Goal: Check status: Check status

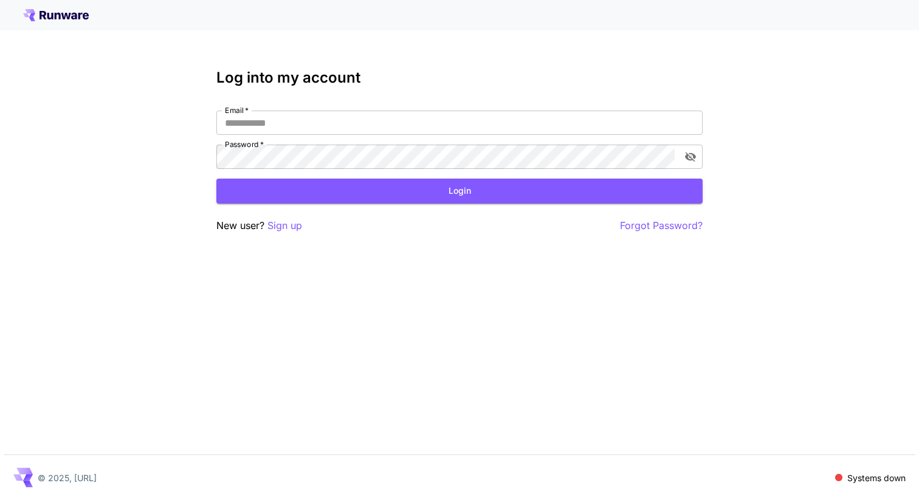
type input "**********"
click at [461, 213] on div "**********" at bounding box center [459, 151] width 486 height 164
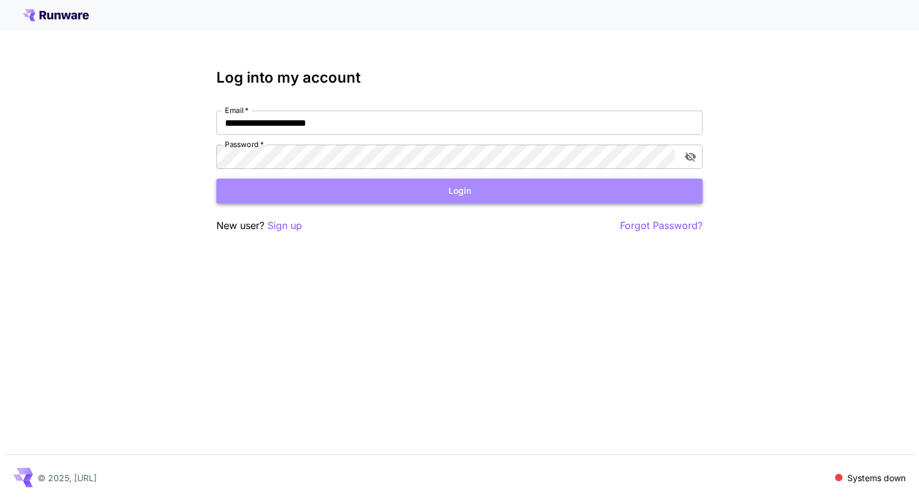
click at [467, 190] on button "Login" at bounding box center [459, 191] width 486 height 25
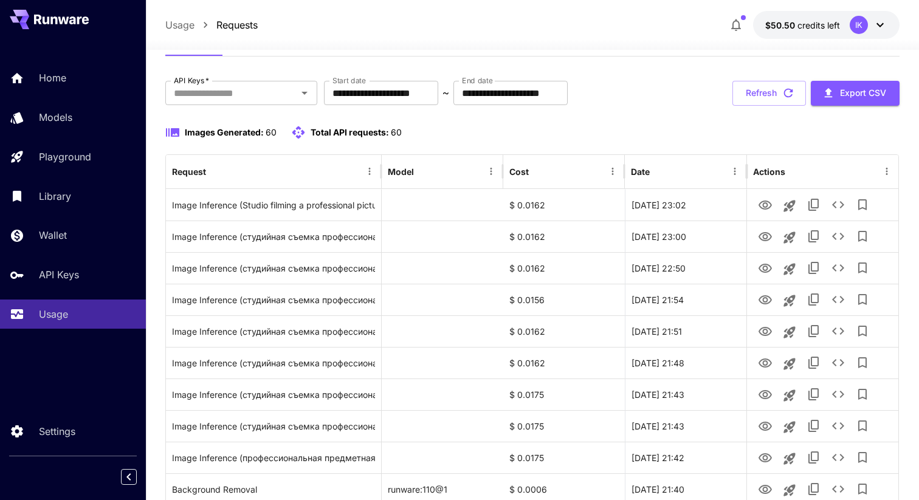
scroll to position [64, 0]
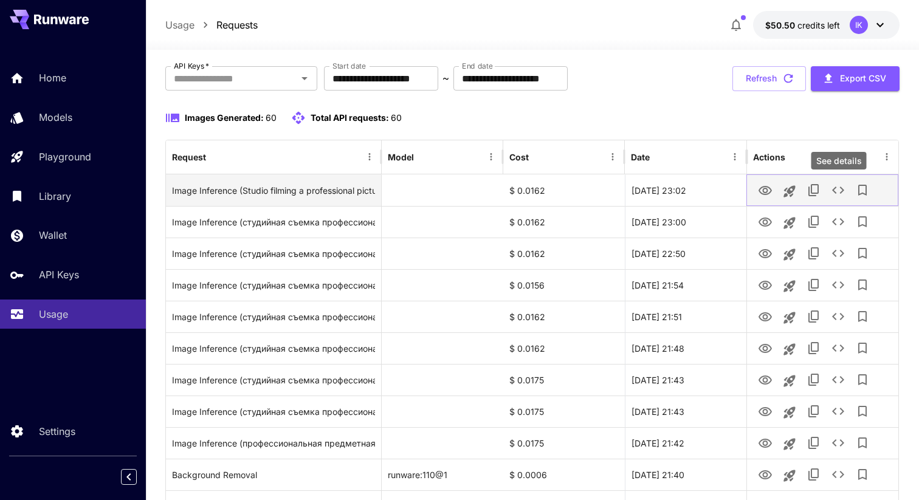
click at [838, 191] on icon "See details" at bounding box center [838, 190] width 15 height 15
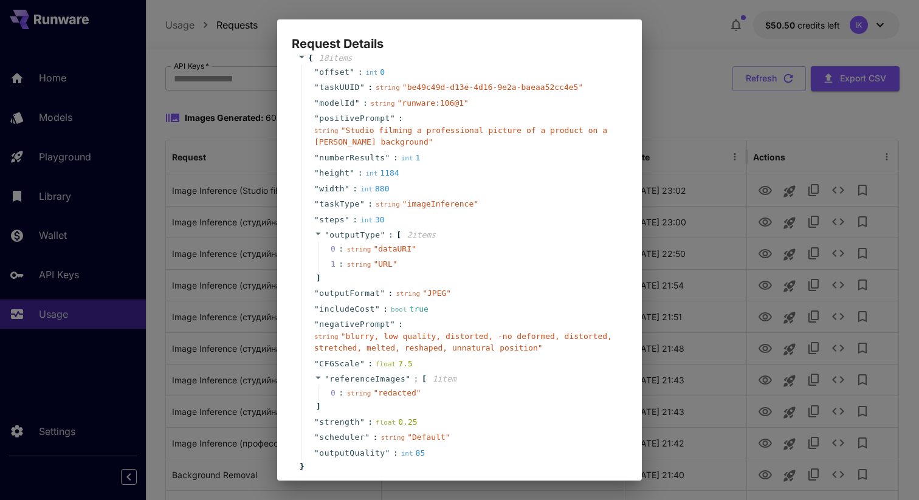
scroll to position [0, 0]
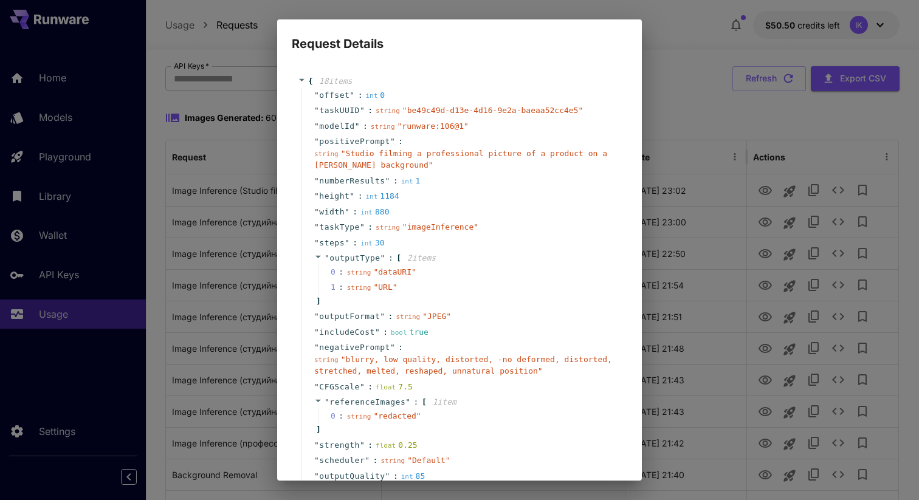
click at [688, 131] on div "Request Details { 18 item s " offset " : int 0 " taskUUID " : string " be49c49d…" at bounding box center [459, 250] width 919 height 500
click at [679, 107] on div "Request Details { 18 item s " offset " : int 0 " taskUUID " : string " be49c49d…" at bounding box center [459, 250] width 919 height 500
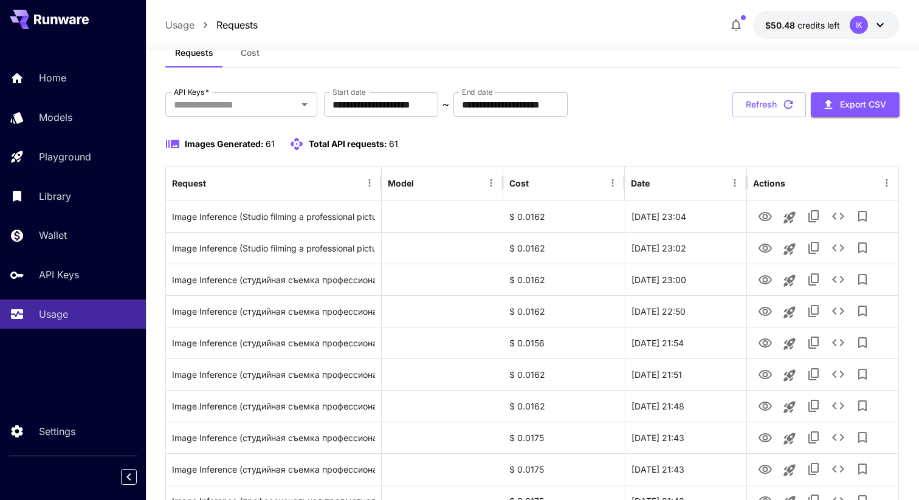
scroll to position [51, 0]
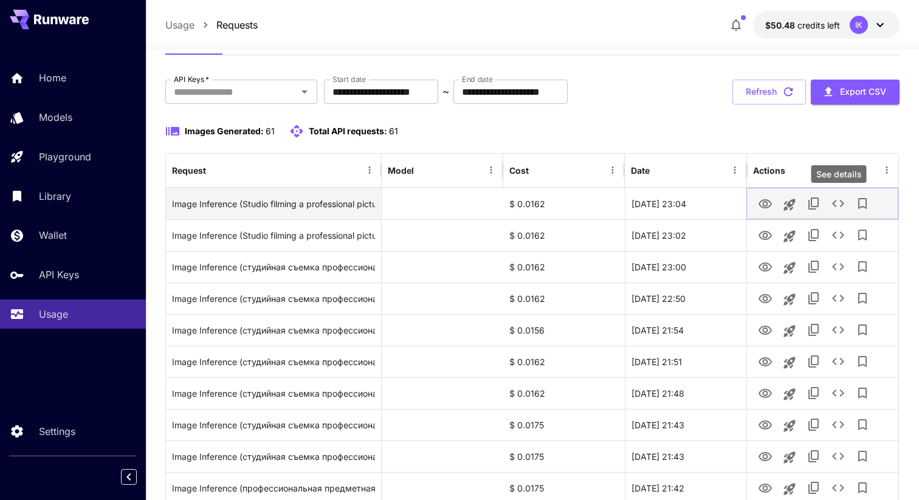
click at [835, 202] on icon "See details" at bounding box center [838, 203] width 15 height 15
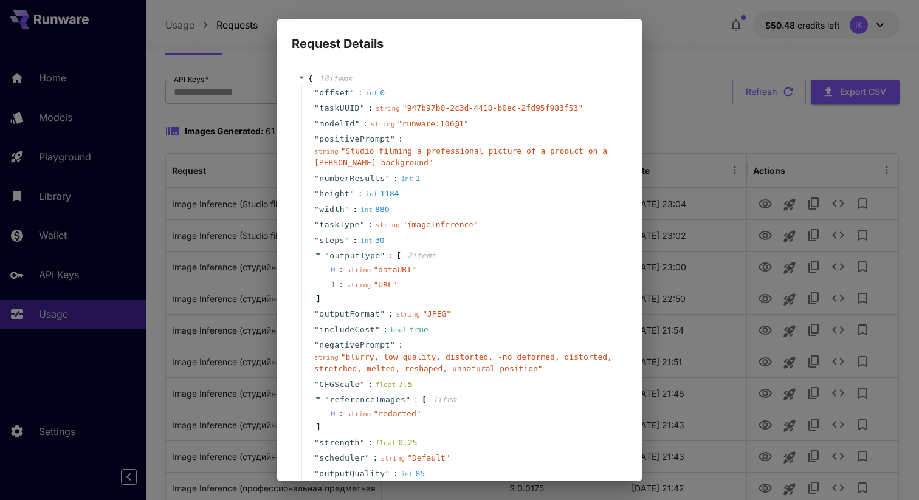
scroll to position [0, 0]
click at [328, 164] on span "" Studio filming a professional picture of a product on a beard background "" at bounding box center [460, 159] width 293 height 21
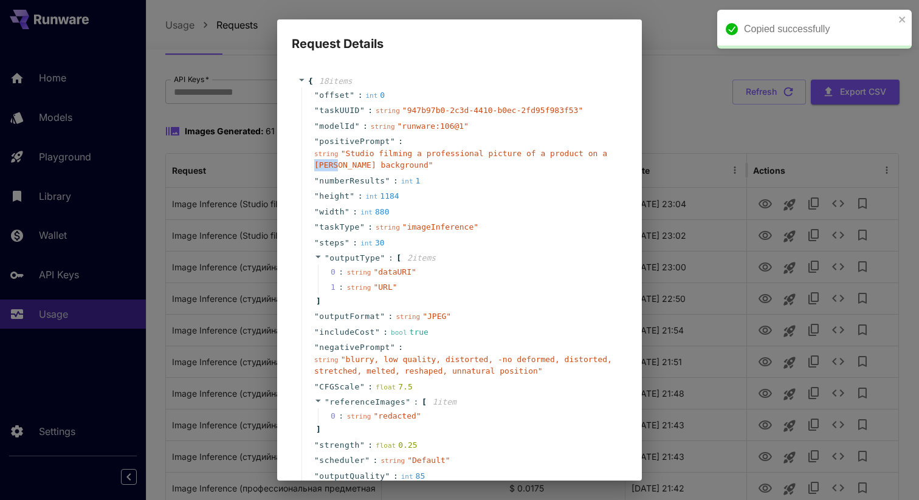
click at [328, 164] on span "" Studio filming a professional picture of a product on a beard background "" at bounding box center [460, 159] width 293 height 21
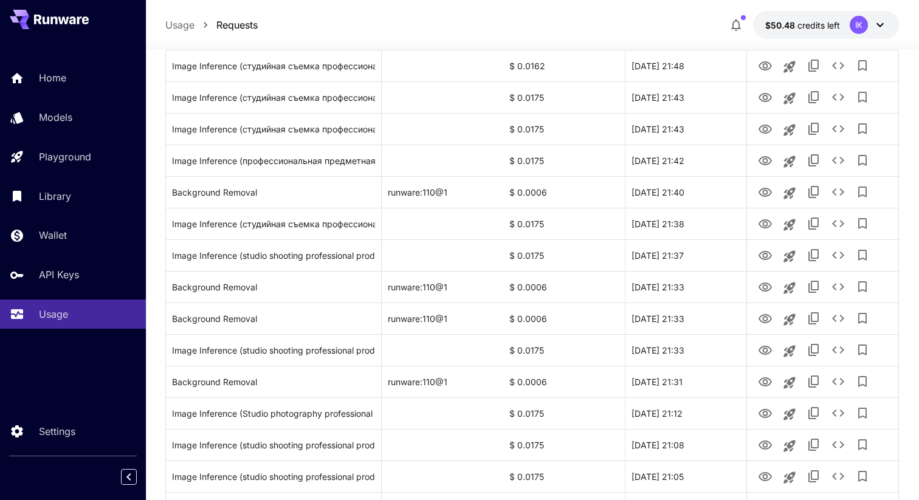
scroll to position [393, 0]
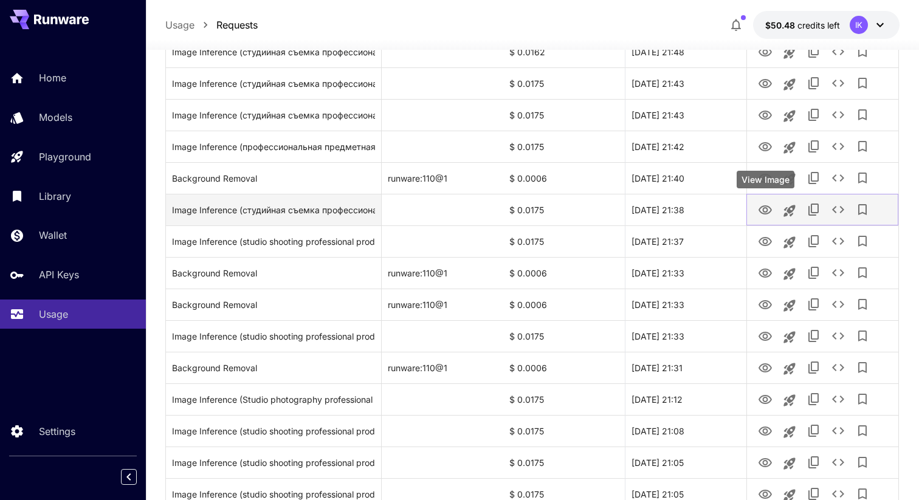
click at [765, 213] on icon "View Image" at bounding box center [765, 210] width 15 height 15
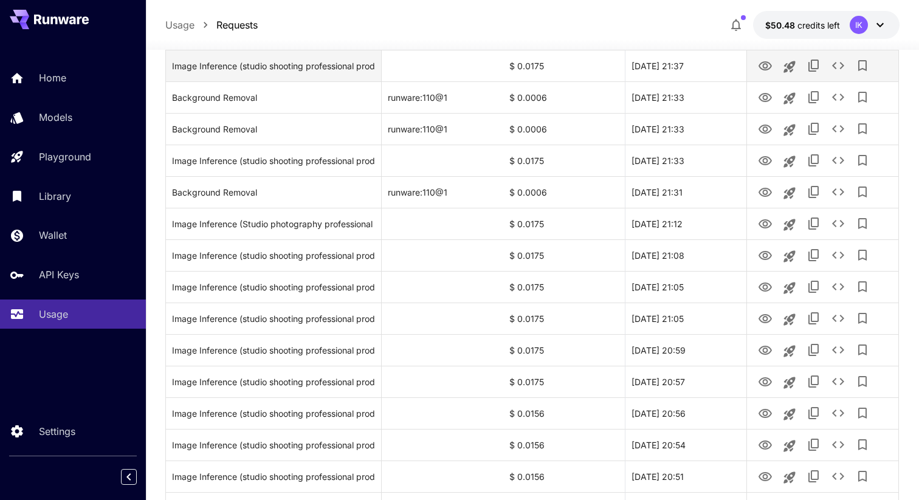
scroll to position [728, 0]
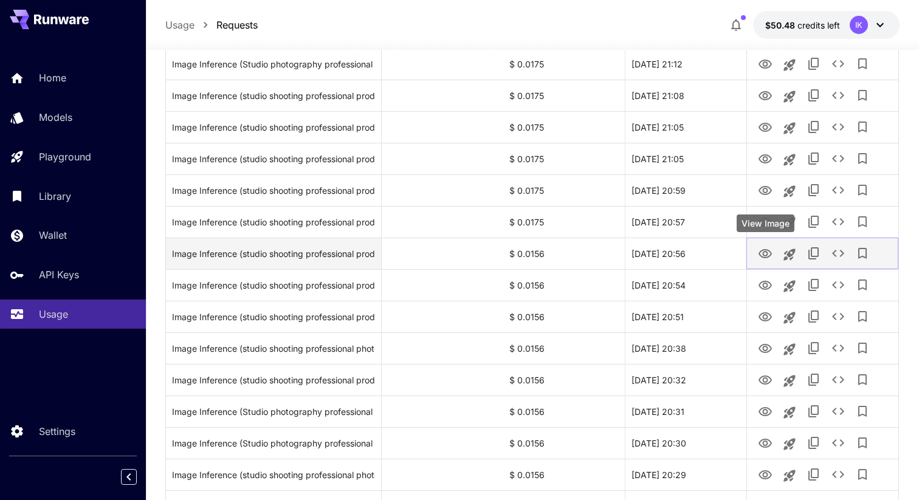
click at [765, 251] on icon "View Image" at bounding box center [765, 253] width 13 height 9
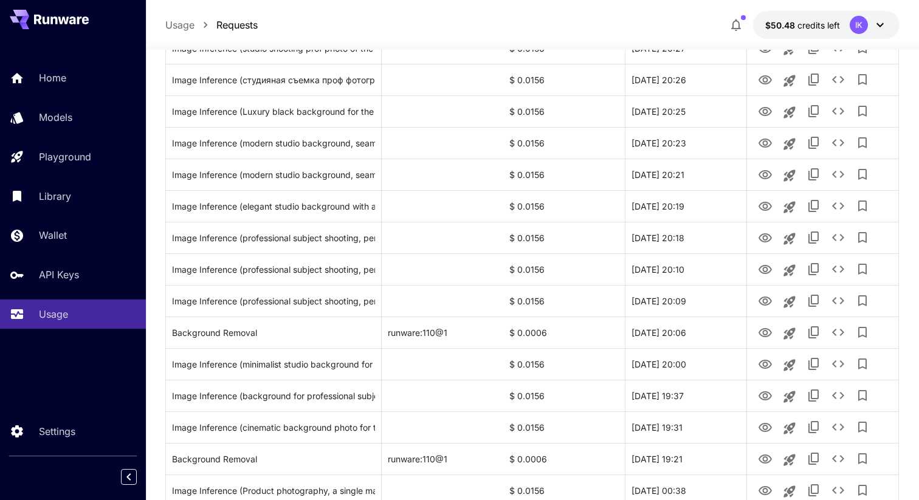
scroll to position [1250, 0]
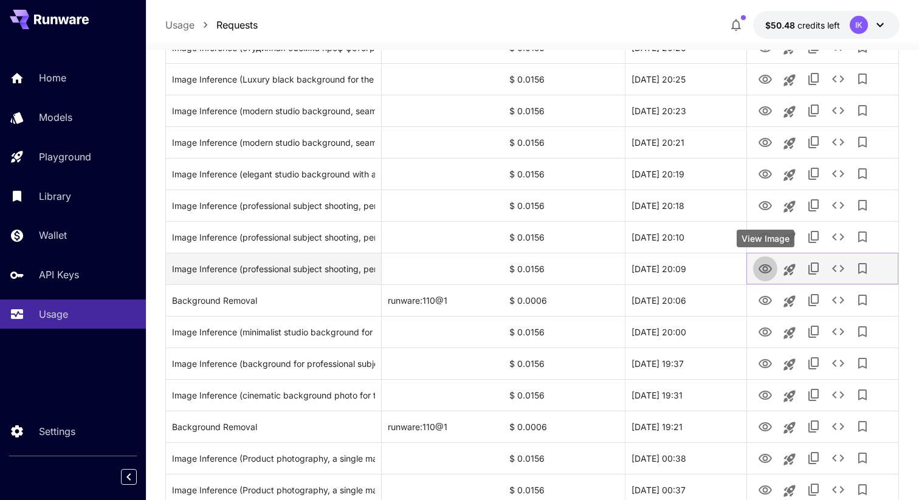
click at [767, 266] on icon "View Image" at bounding box center [765, 269] width 15 height 15
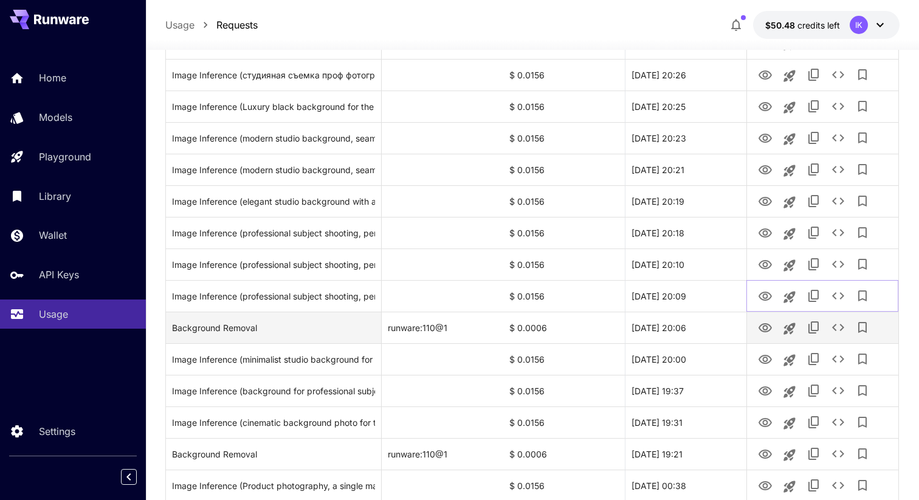
scroll to position [1213, 0]
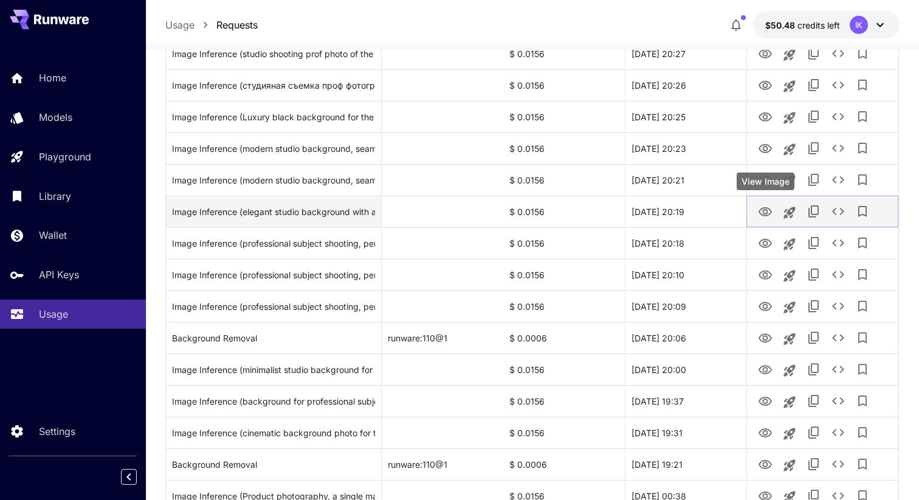
click at [767, 195] on div "View Image" at bounding box center [766, 184] width 60 height 27
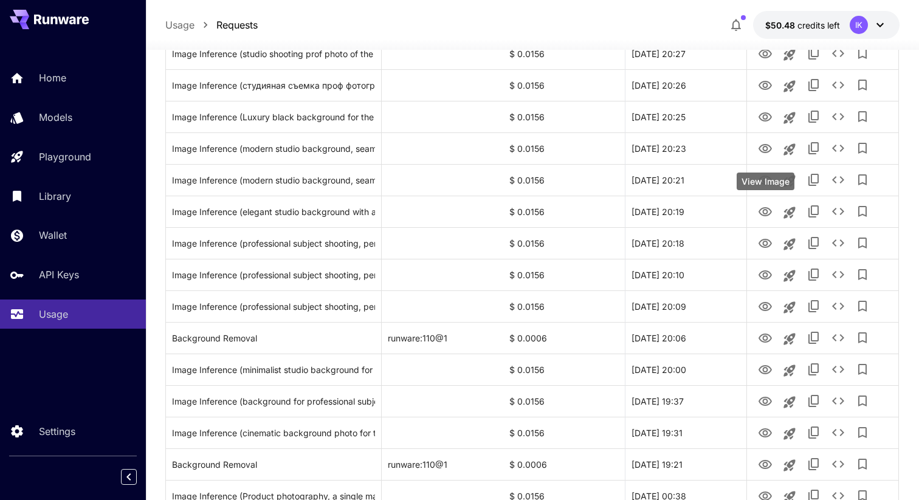
click at [765, 182] on icon "View Image" at bounding box center [765, 180] width 13 height 9
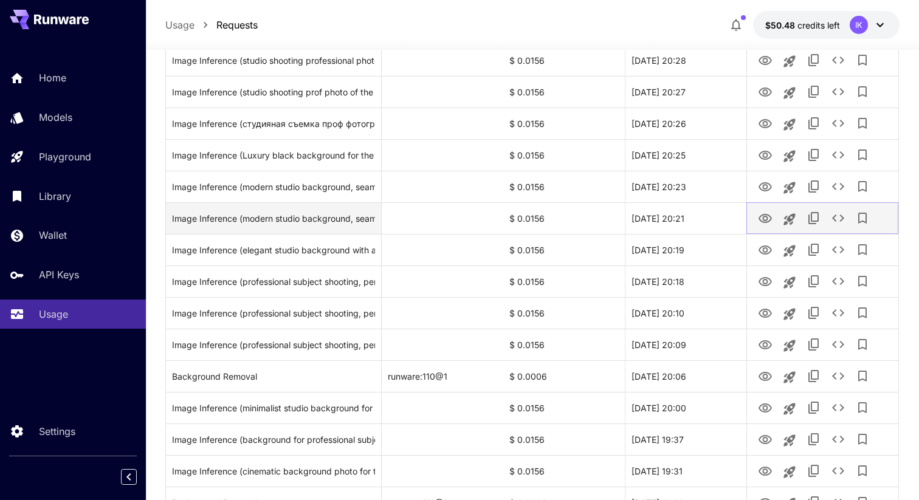
scroll to position [1171, 0]
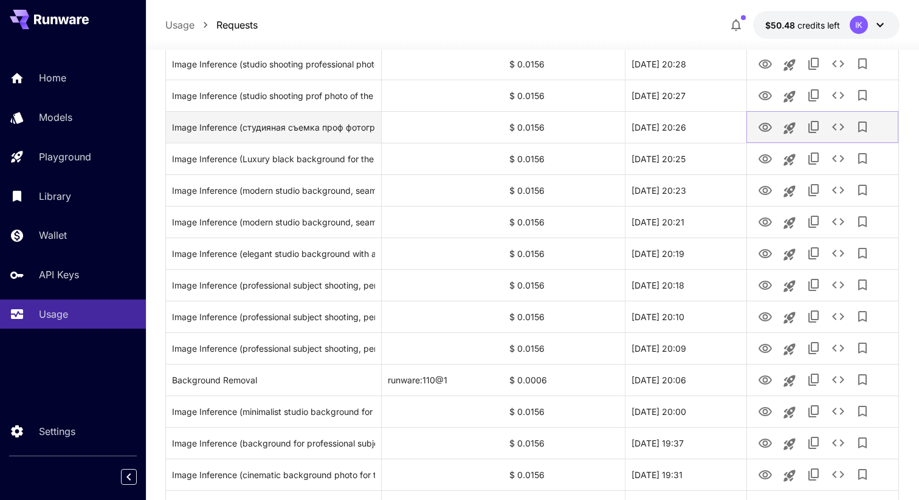
click at [761, 130] on icon "View Image" at bounding box center [765, 127] width 15 height 15
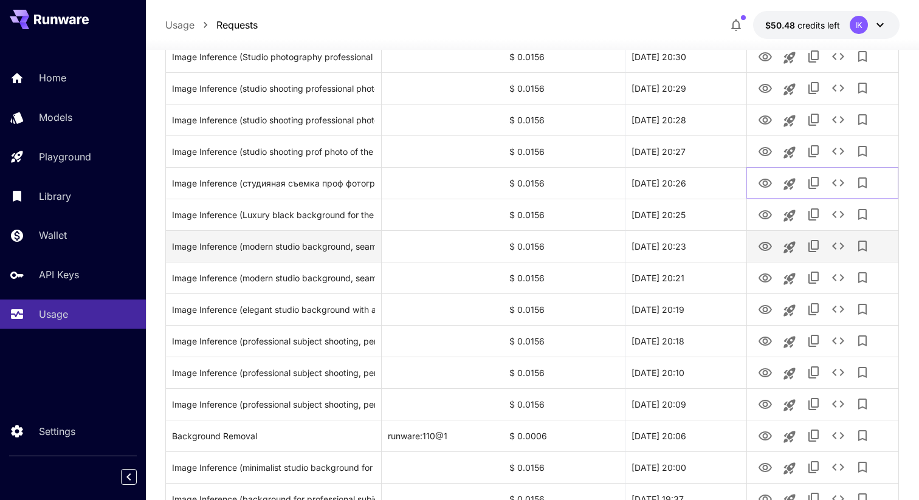
scroll to position [1106, 0]
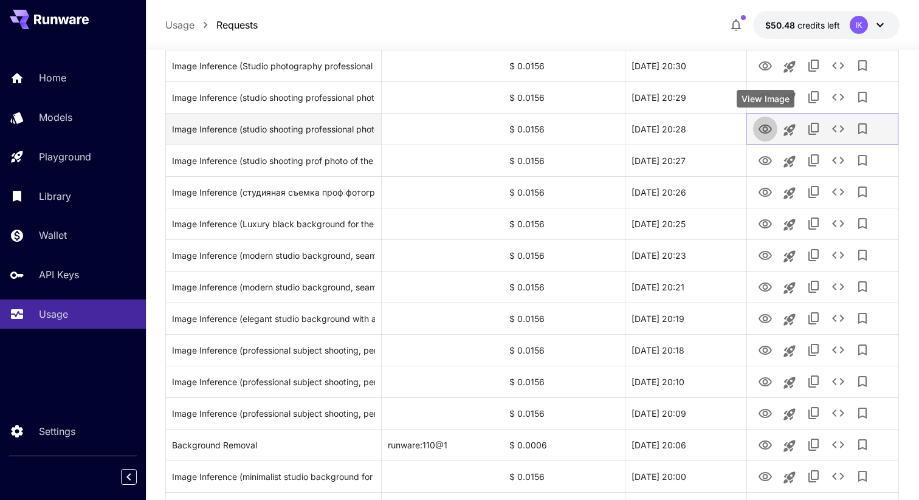
click at [771, 129] on icon "View Image" at bounding box center [765, 129] width 13 height 9
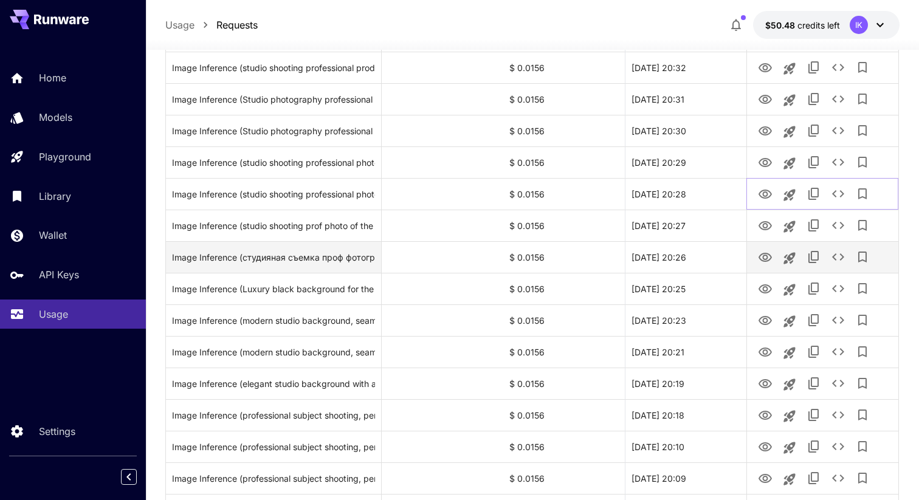
scroll to position [979, 0]
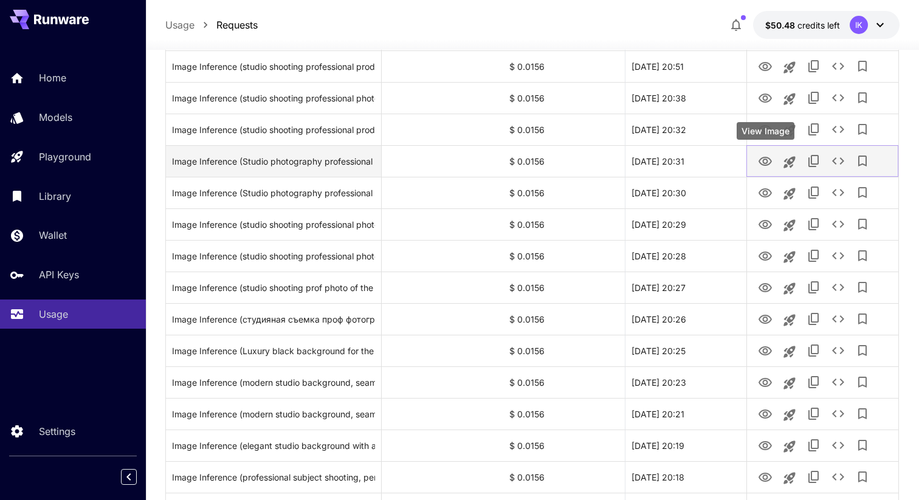
click at [767, 164] on icon "View Image" at bounding box center [765, 161] width 15 height 15
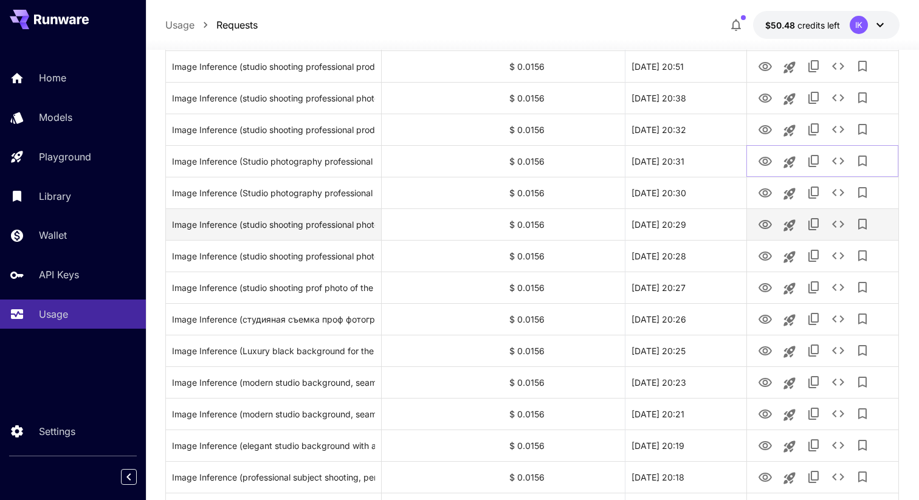
scroll to position [989, 0]
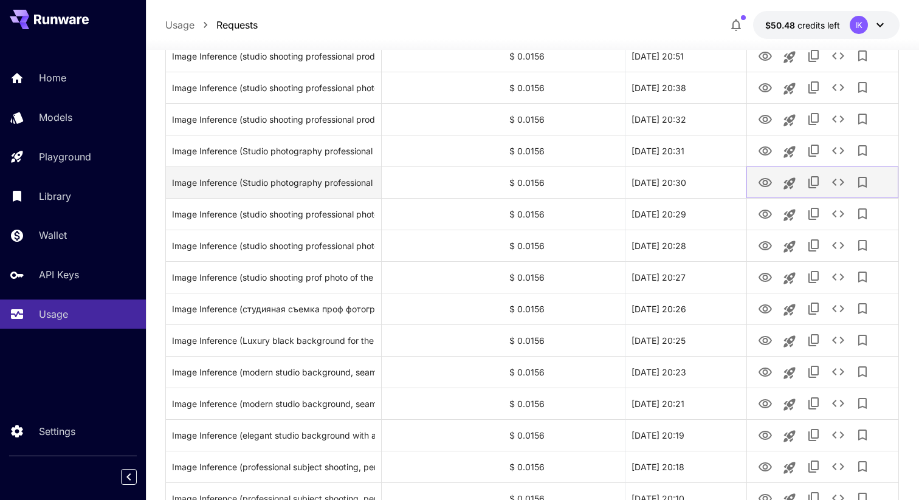
click at [764, 183] on icon "View Image" at bounding box center [765, 183] width 15 height 15
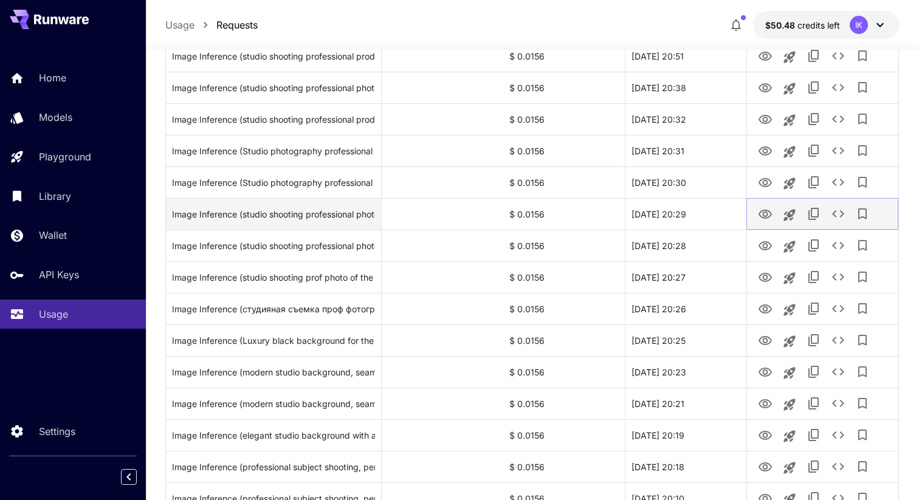
click at [771, 215] on icon "View Image" at bounding box center [765, 214] width 13 height 9
click at [833, 216] on icon "See details" at bounding box center [838, 214] width 15 height 15
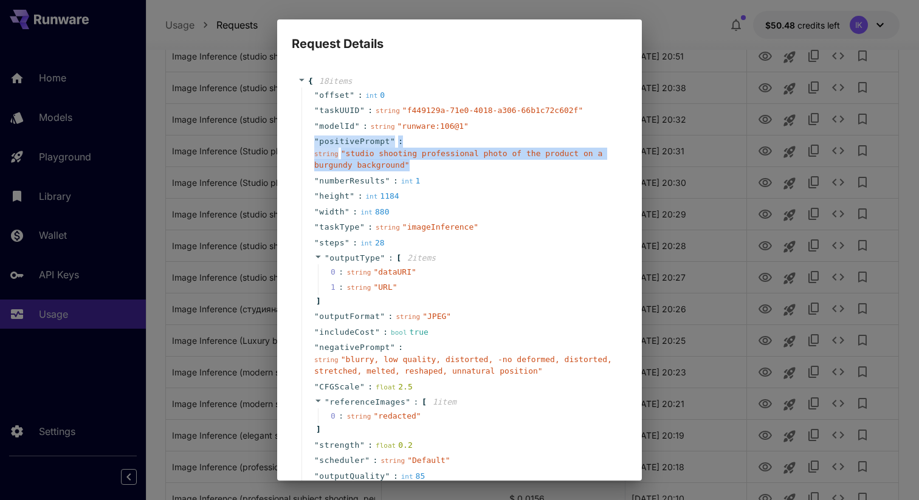
drag, startPoint x: 407, startPoint y: 167, endPoint x: 308, endPoint y: 145, distance: 101.3
click at [308, 145] on div "" positivePrompt " : string " studio shooting professional photo of the product…" at bounding box center [462, 154] width 320 height 40
copy div "" positivePrompt " : string " studio shooting professional photo of the product…"
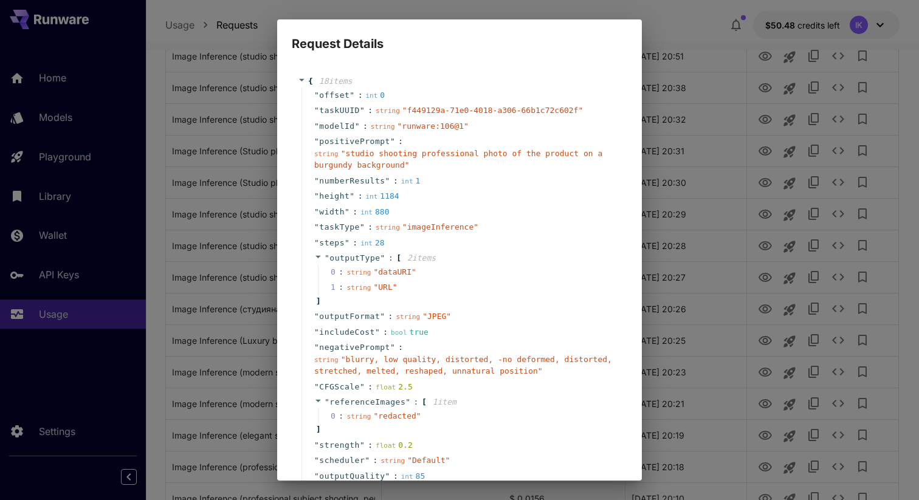
click at [741, 174] on div "Request Details { 18 item s " offset " : int 0 " taskUUID " : string " f449129a…" at bounding box center [459, 250] width 919 height 500
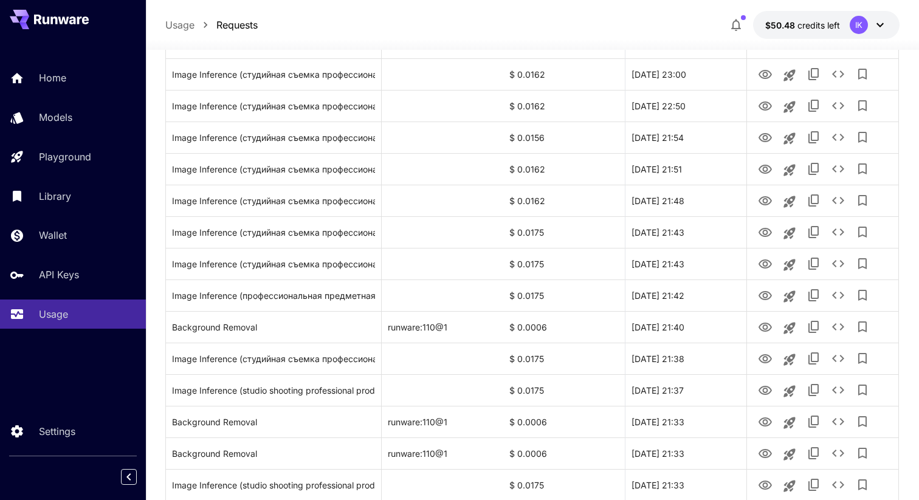
scroll to position [0, 0]
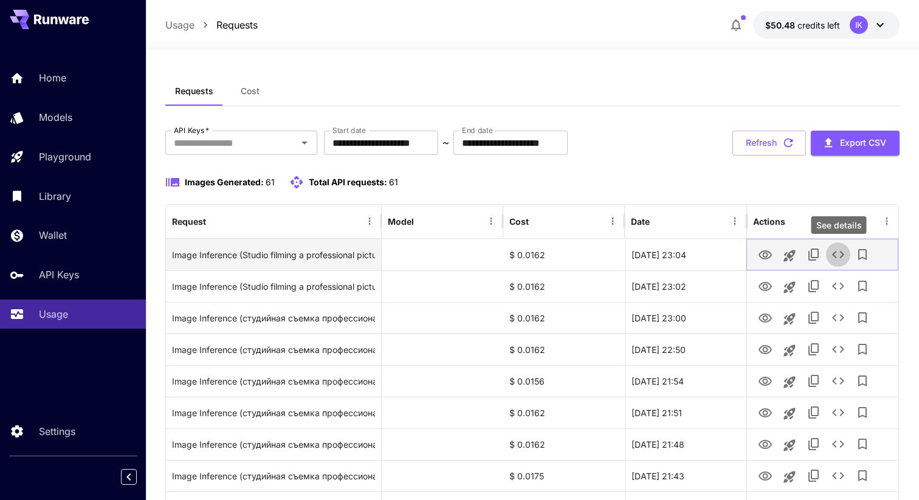
click at [839, 250] on icon "See details" at bounding box center [838, 254] width 15 height 15
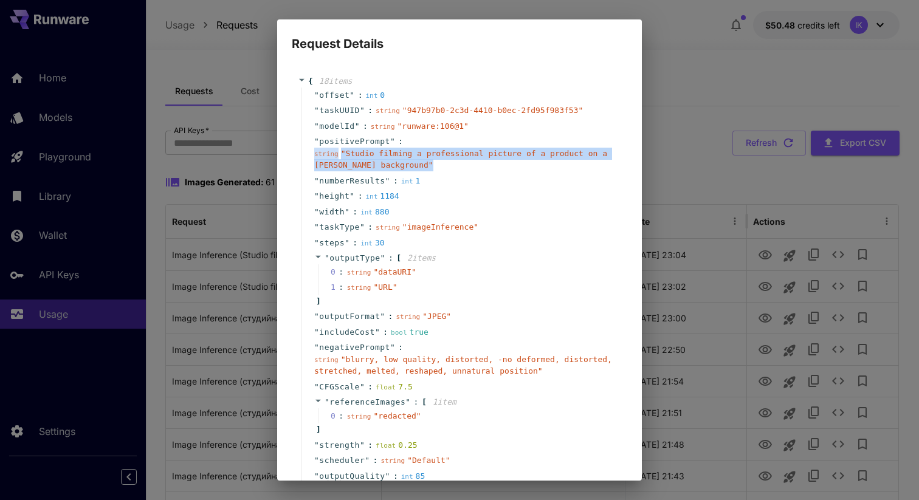
drag, startPoint x: 399, startPoint y: 160, endPoint x: 311, endPoint y: 154, distance: 89.0
click at [311, 154] on div "" positivePrompt " : string " Studio filming a professional picture of a produc…" at bounding box center [462, 154] width 320 height 40
copy div "string " Studio filming a professional picture of a product on a beard backgrou…"
click at [430, 162] on div "string " Studio filming a professional picture of a product on a beard backgrou…" at bounding box center [464, 160] width 300 height 24
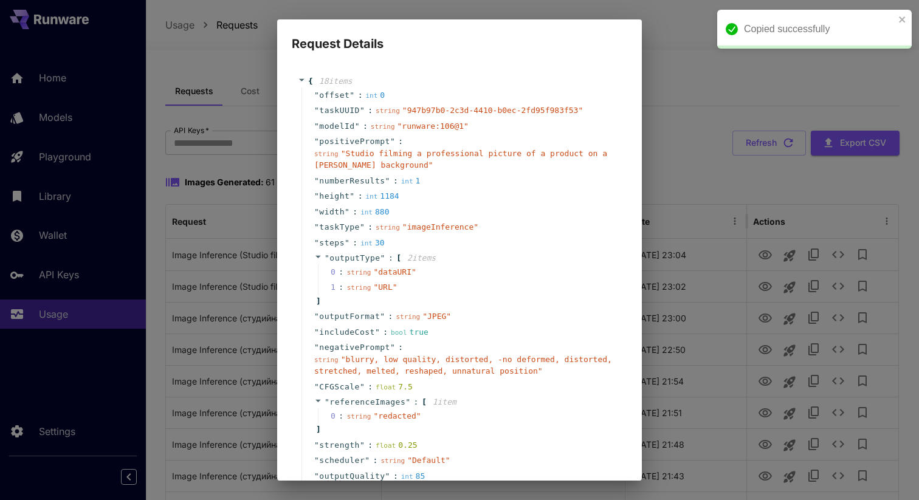
click at [405, 166] on div "string " Studio filming a professional picture of a product on a beard backgrou…" at bounding box center [464, 160] width 300 height 24
drag, startPoint x: 314, startPoint y: 164, endPoint x: 389, endPoint y: 165, distance: 74.8
click at [389, 165] on span "" Studio filming a professional picture of a product on a beard background "" at bounding box center [460, 159] width 293 height 21
click at [429, 162] on div "string " Studio filming a professional picture of a product on a beard backgrou…" at bounding box center [464, 160] width 300 height 24
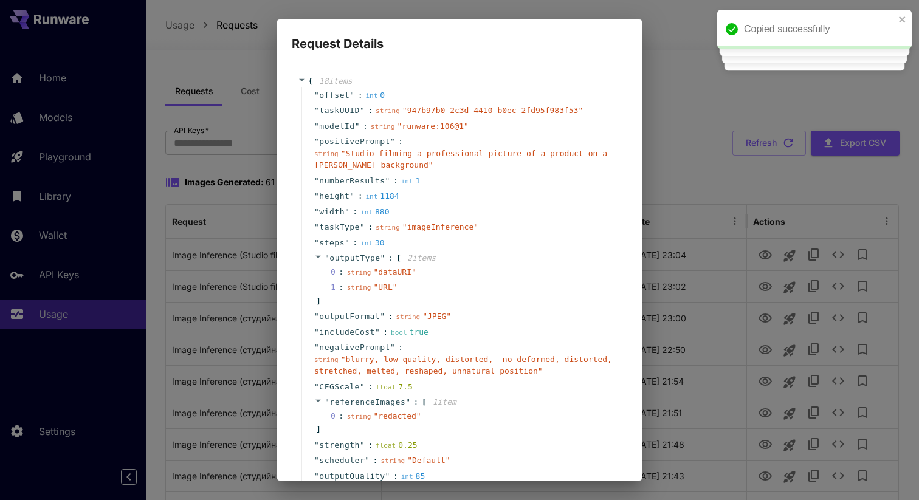
click at [498, 86] on div "{ 18 item s " offset " : int 0 " taskUUID " : string " 947b97b0-2c3d-4410-b0ec-…" at bounding box center [459, 285] width 323 height 421
click at [738, 142] on div "Request Details { 18 item s " offset " : int 0 " taskUUID " : string " 947b97b0…" at bounding box center [459, 250] width 919 height 500
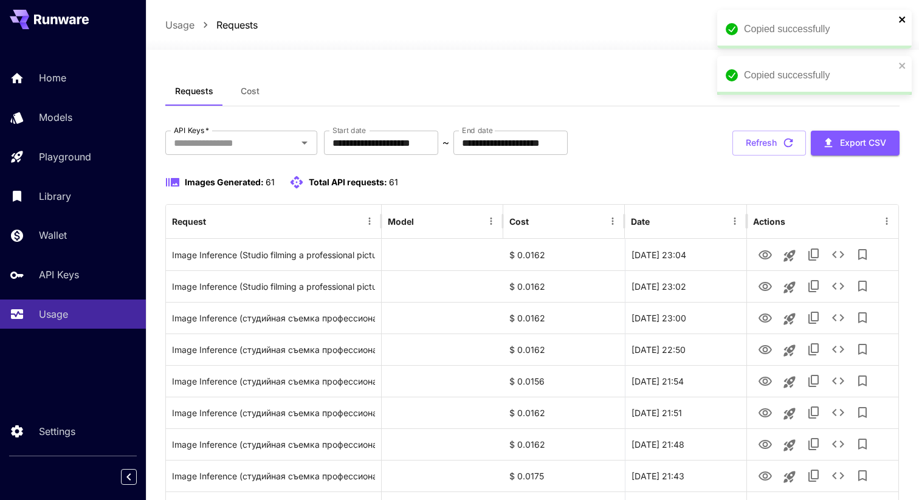
click at [905, 16] on icon "close" at bounding box center [902, 20] width 9 height 10
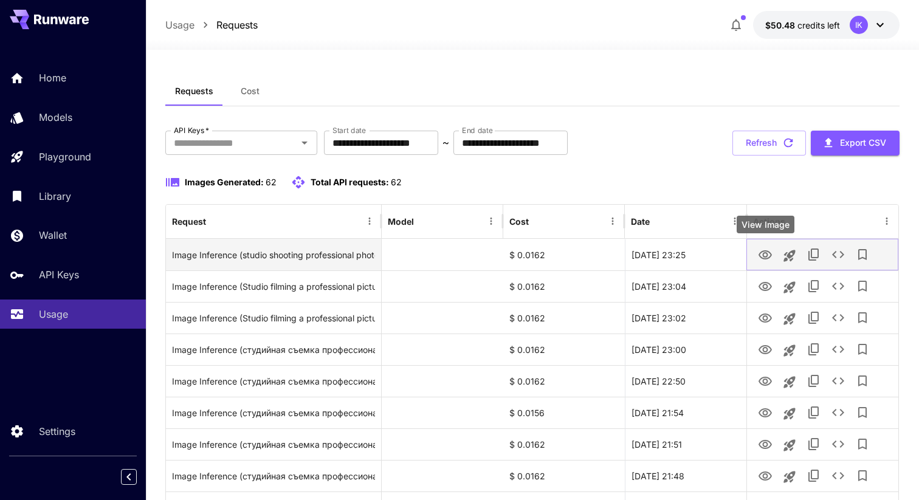
click at [768, 260] on icon "View Image" at bounding box center [765, 255] width 15 height 15
click at [832, 255] on icon "See details" at bounding box center [838, 254] width 15 height 15
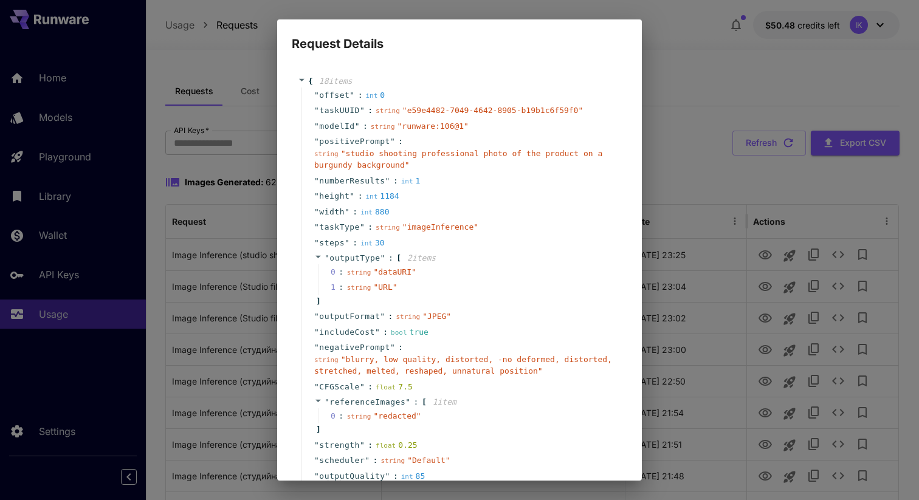
click at [715, 109] on div "Request Details { 18 item s " offset " : int 0 " taskUUID " : string " e59e4482…" at bounding box center [459, 250] width 919 height 500
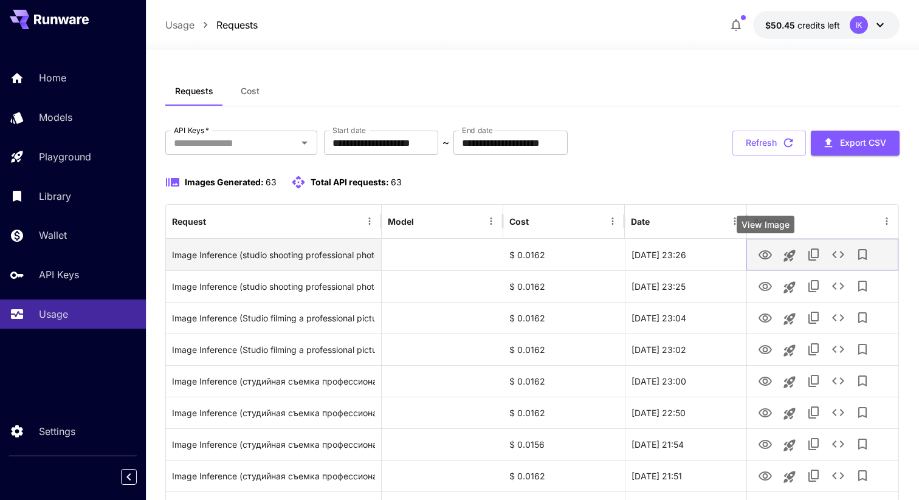
click at [770, 257] on icon "View Image" at bounding box center [765, 254] width 13 height 9
click at [765, 256] on icon "View Image" at bounding box center [765, 255] width 15 height 15
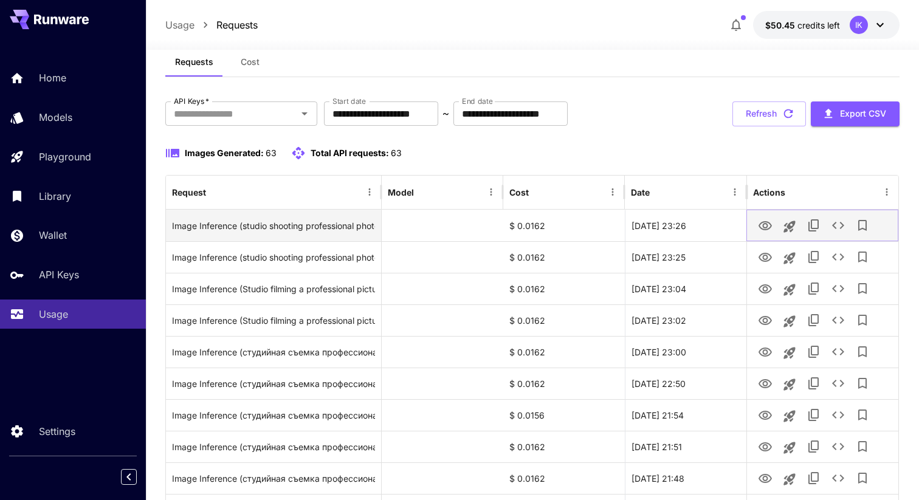
scroll to position [35, 0]
